Goal: Information Seeking & Learning: Learn about a topic

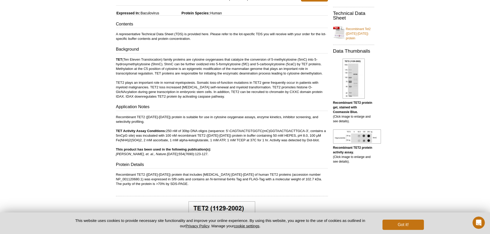
scroll to position [103, 0]
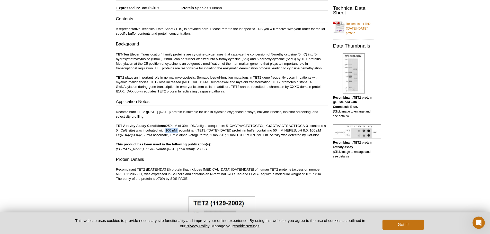
drag, startPoint x: 165, startPoint y: 130, endPoint x: 176, endPoint y: 130, distance: 11.1
click at [176, 130] on p "Recombinant TET2 ([DATE]-[DATE]) protein is suitable for use in cytosine oxygen…" at bounding box center [222, 131] width 212 height 42
copy p "100 nM"
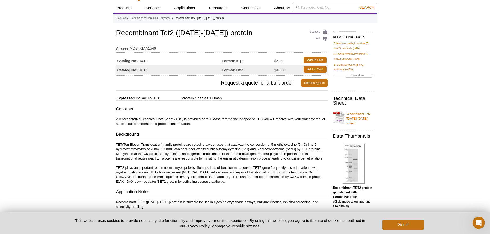
scroll to position [7, 0]
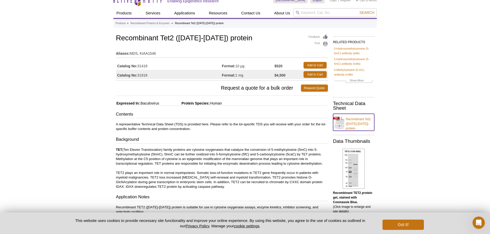
click at [356, 120] on link "Recombinant Tet2 ([DATE]-[DATE]) protein" at bounding box center [353, 122] width 41 height 17
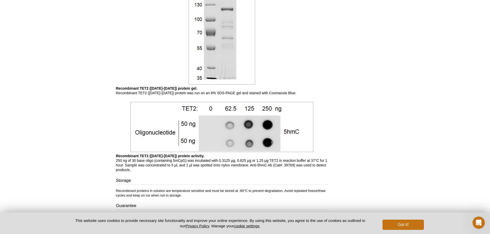
scroll to position [360, 0]
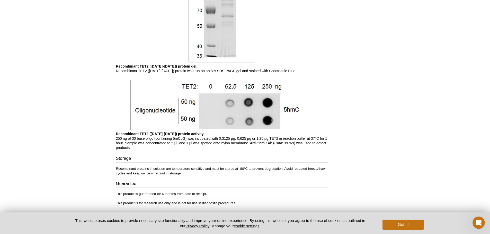
click at [222, 139] on p "Recombinant TET2 ([DATE]-[DATE]) protein activity. 250 ng of 30 base oligo (con…" at bounding box center [222, 141] width 212 height 19
click at [242, 139] on p "Recombinant TET2 ([DATE]-[DATE]) protein activity. 250 ng of 30 base oligo (con…" at bounding box center [222, 141] width 212 height 19
click at [259, 138] on p "Recombinant TET2 ([DATE]-[DATE]) protein activity. 250 ng of 30 base oligo (con…" at bounding box center [222, 141] width 212 height 19
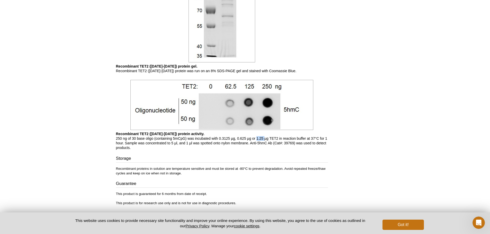
click at [259, 138] on p "Recombinant TET2 ([DATE]-[DATE]) protein activity. 250 ng of 30 base oligo (con…" at bounding box center [222, 141] width 212 height 19
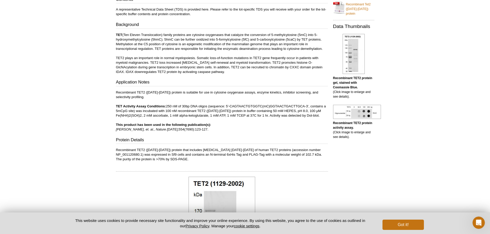
scroll to position [128, 0]
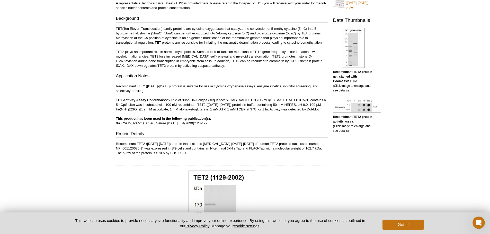
drag, startPoint x: 115, startPoint y: 123, endPoint x: 200, endPoint y: 123, distance: 85.3
click at [200, 123] on div "Feedback Print Recombinant Tet2 ([DATE]-[DATE]) protein Aliases: MDS, KIAA1546 …" at bounding box center [220, 177] width 214 height 530
